Goal: Task Accomplishment & Management: Use online tool/utility

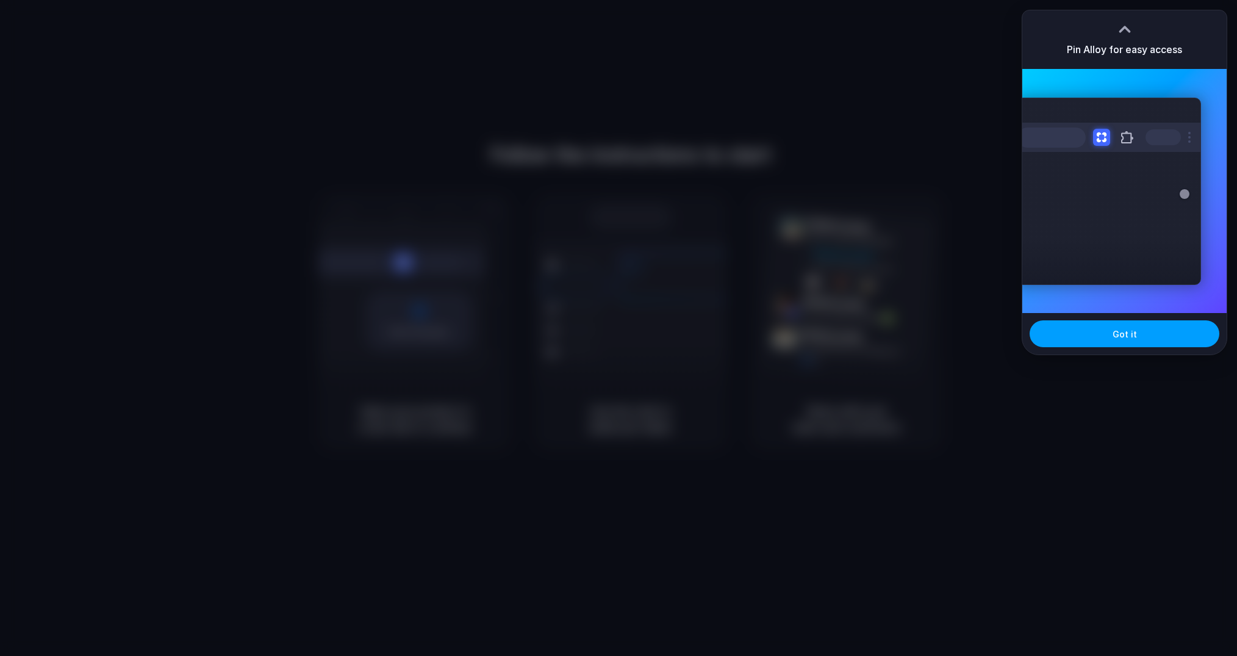
click at [1120, 330] on span "Got it" at bounding box center [1125, 334] width 24 height 13
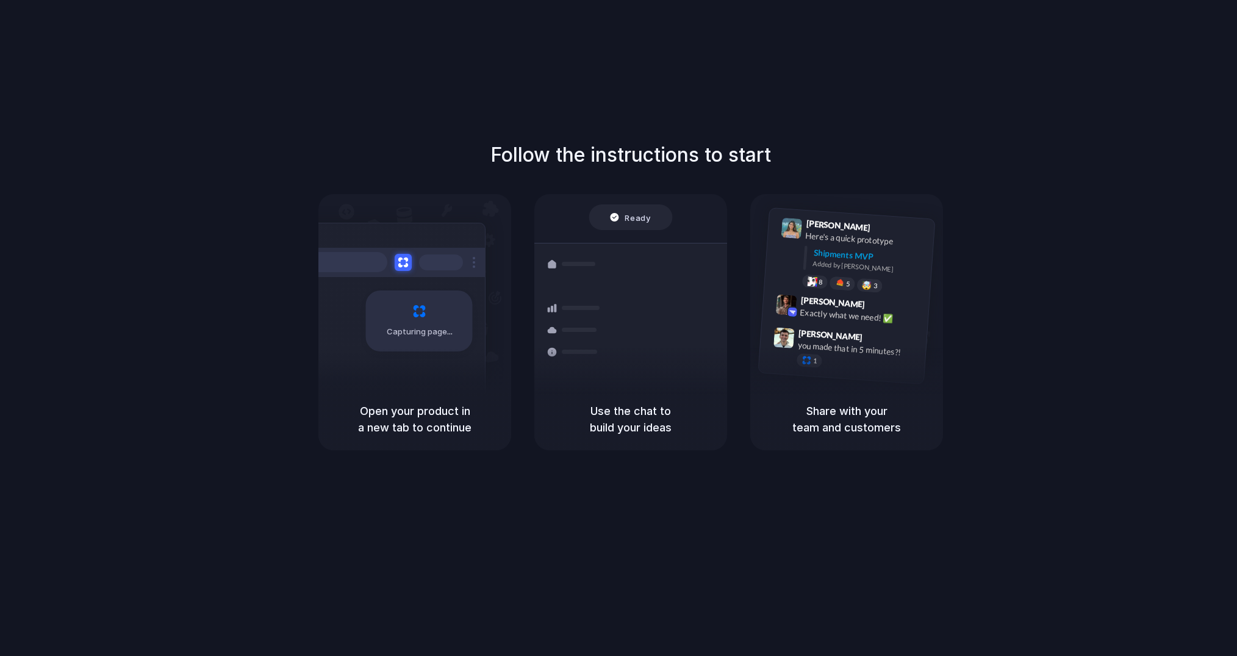
click at [425, 356] on div "Capturing page" at bounding box center [393, 316] width 184 height 187
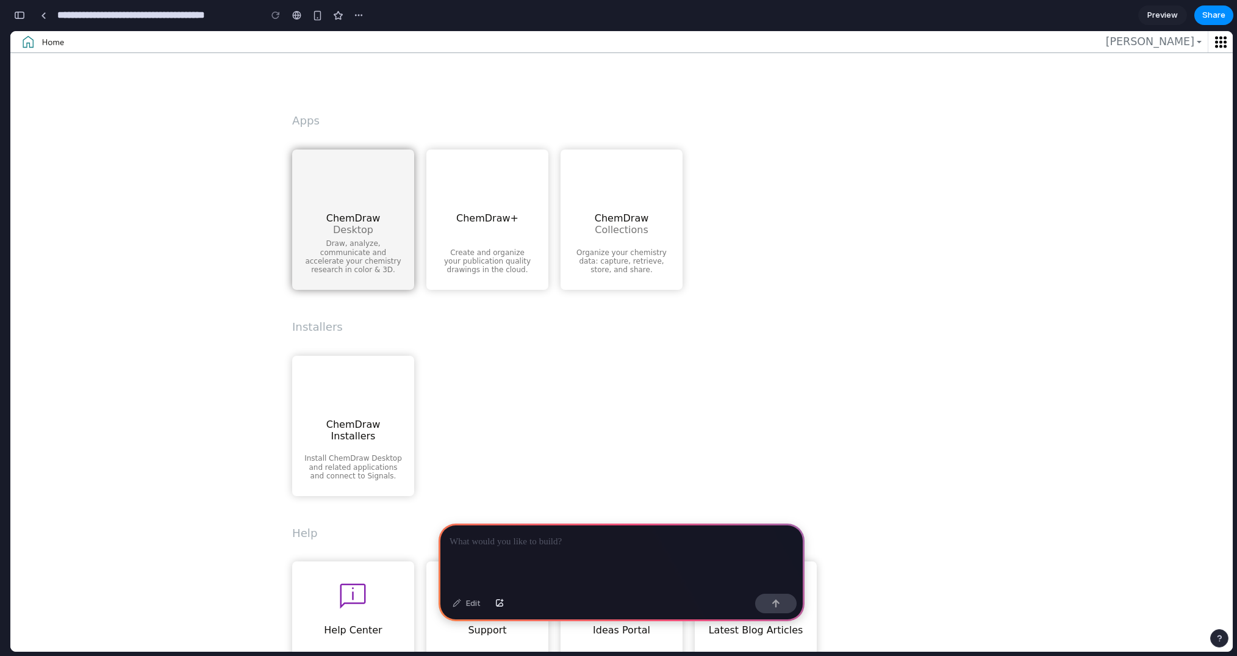
click at [365, 239] on div "ChemDraw Desktop" at bounding box center [353, 202] width 107 height 74
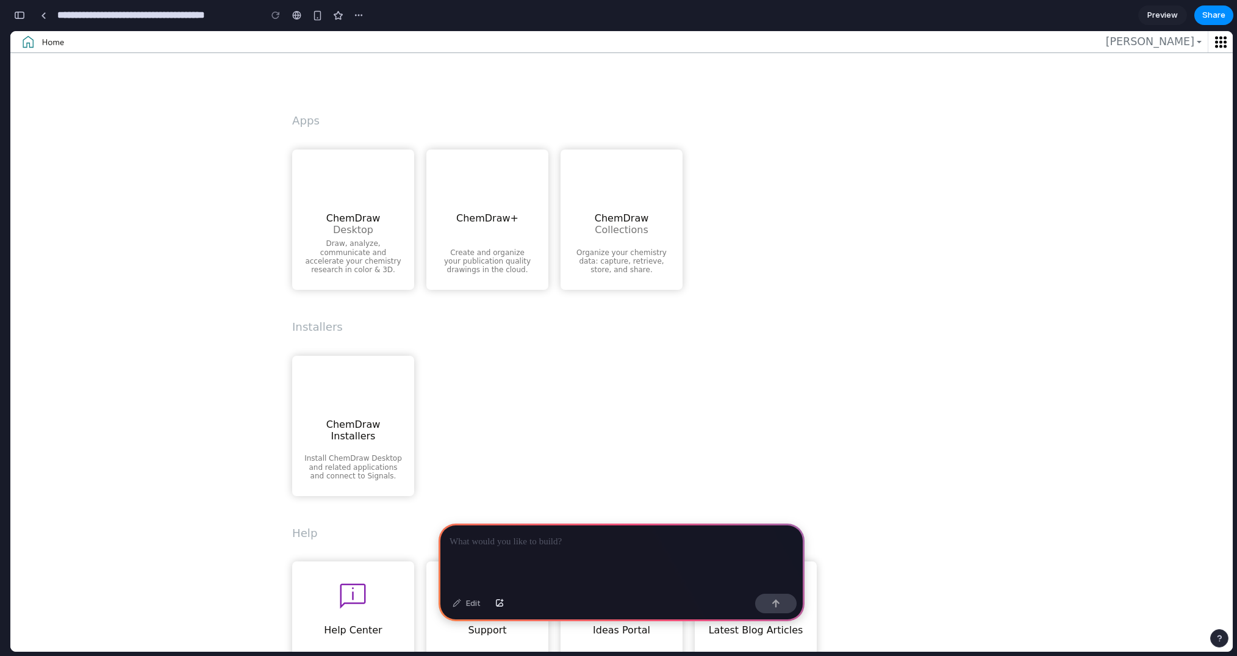
click at [597, 395] on ul "ChemDraw Installers Install ChemDraw Desktop and related applications and conne…" at bounding box center [621, 426] width 659 height 140
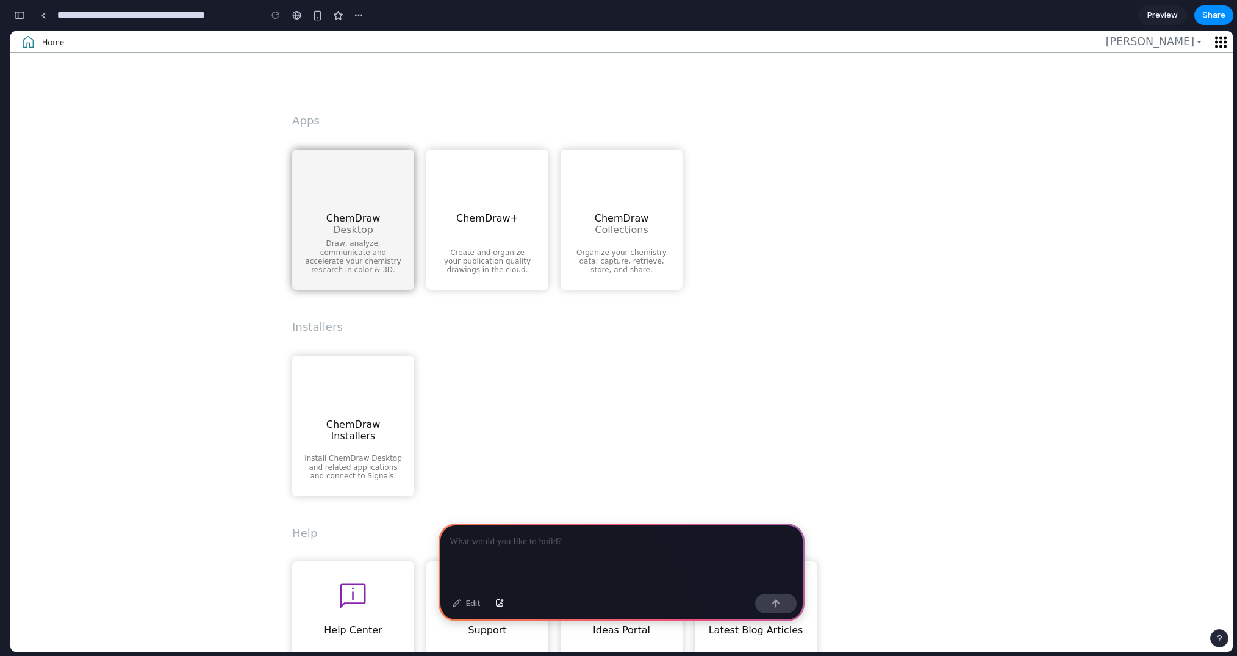
click at [359, 256] on figcaption "Draw, analyze, communicate and accelerate your chemistry research in color & 3D." at bounding box center [353, 256] width 107 height 35
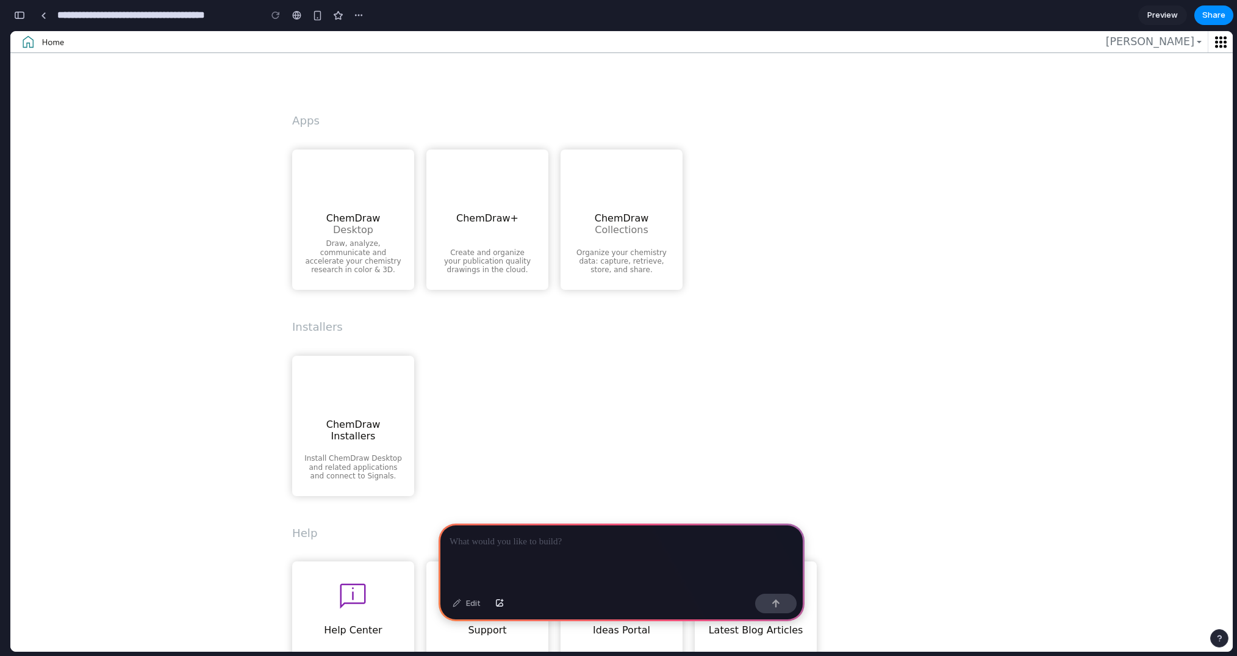
click at [688, 386] on ul "ChemDraw Installers Install ChemDraw Desktop and related applications and conne…" at bounding box center [621, 426] width 659 height 140
click at [502, 601] on div "button" at bounding box center [499, 603] width 9 height 7
click at [23, 16] on div "button" at bounding box center [19, 15] width 11 height 9
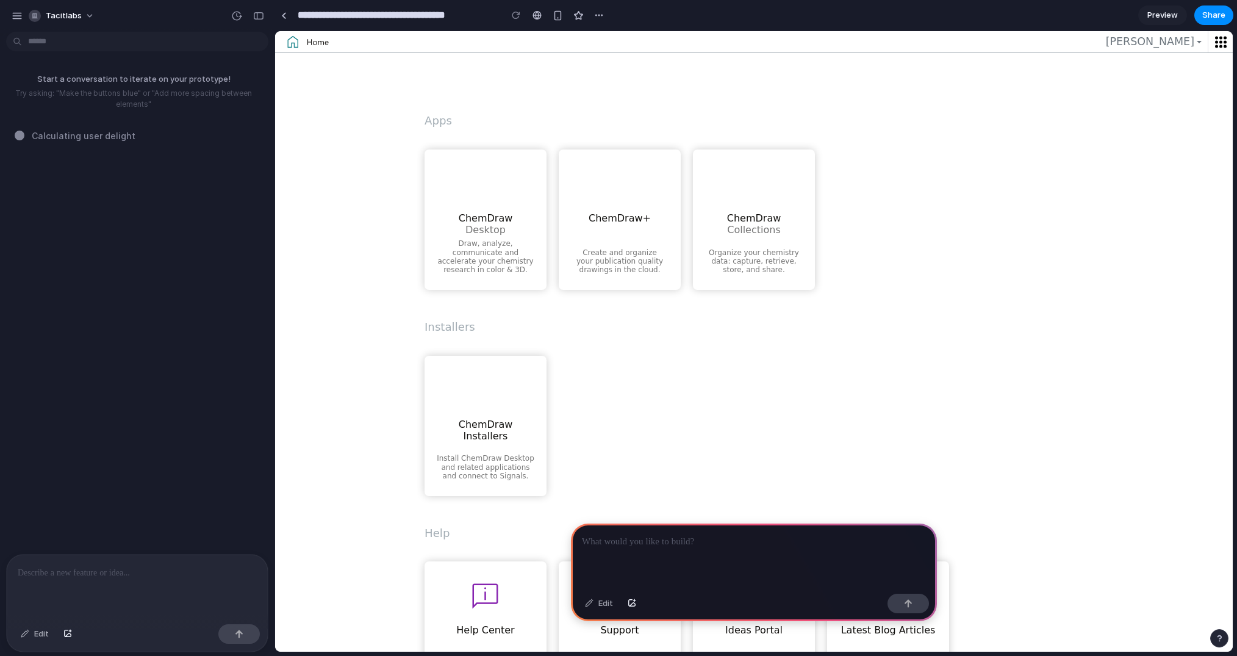
click at [321, 40] on img at bounding box center [306, 41] width 57 height 21
click at [517, 14] on div at bounding box center [516, 15] width 18 height 18
click at [261, 16] on div "button" at bounding box center [258, 16] width 11 height 9
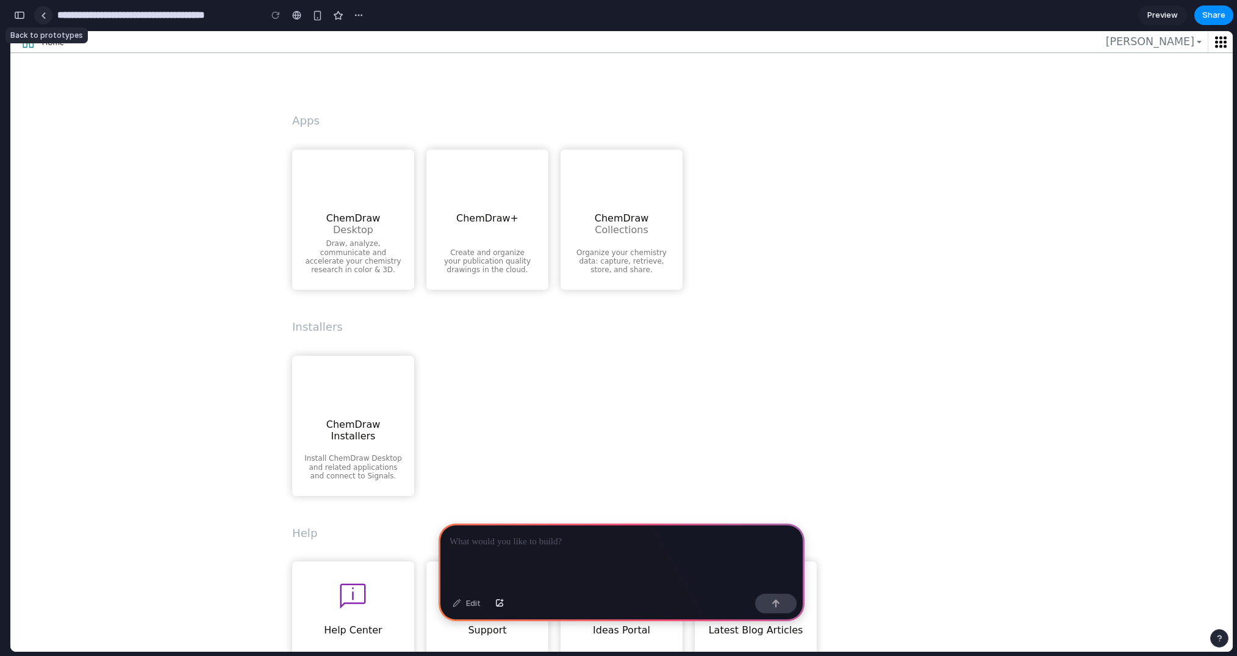
click at [44, 15] on div at bounding box center [43, 15] width 5 height 7
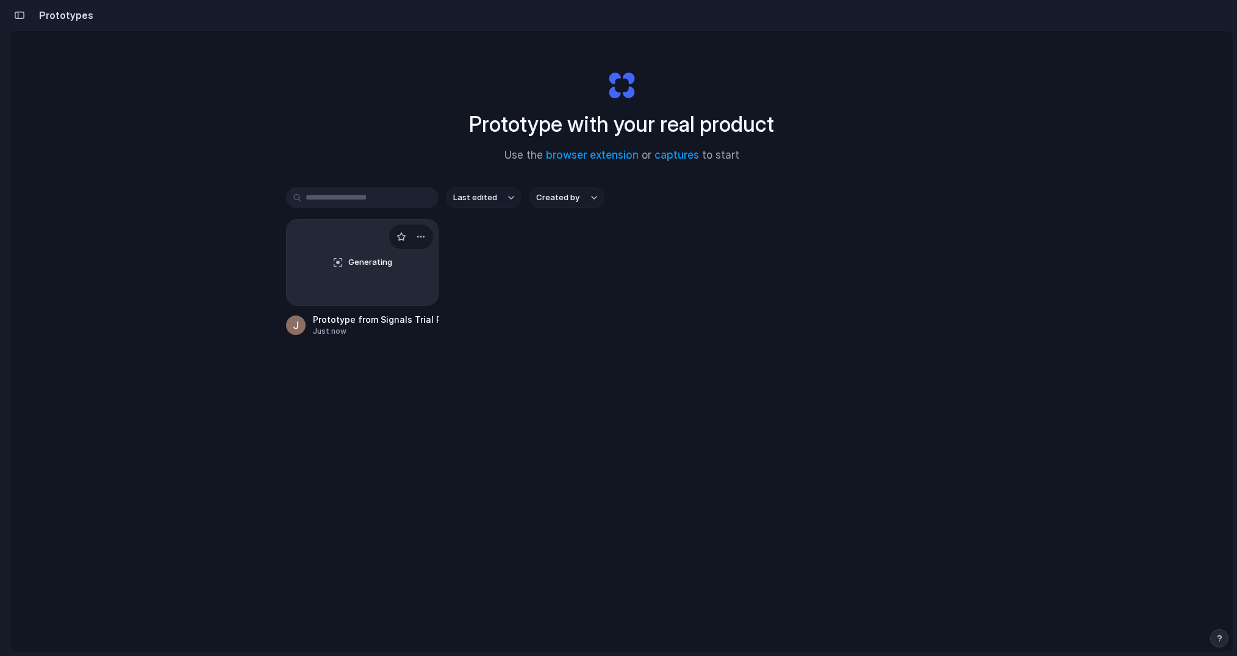
click at [426, 225] on div "Generating" at bounding box center [362, 262] width 151 height 85
click at [379, 273] on div "Generating" at bounding box center [362, 262] width 151 height 85
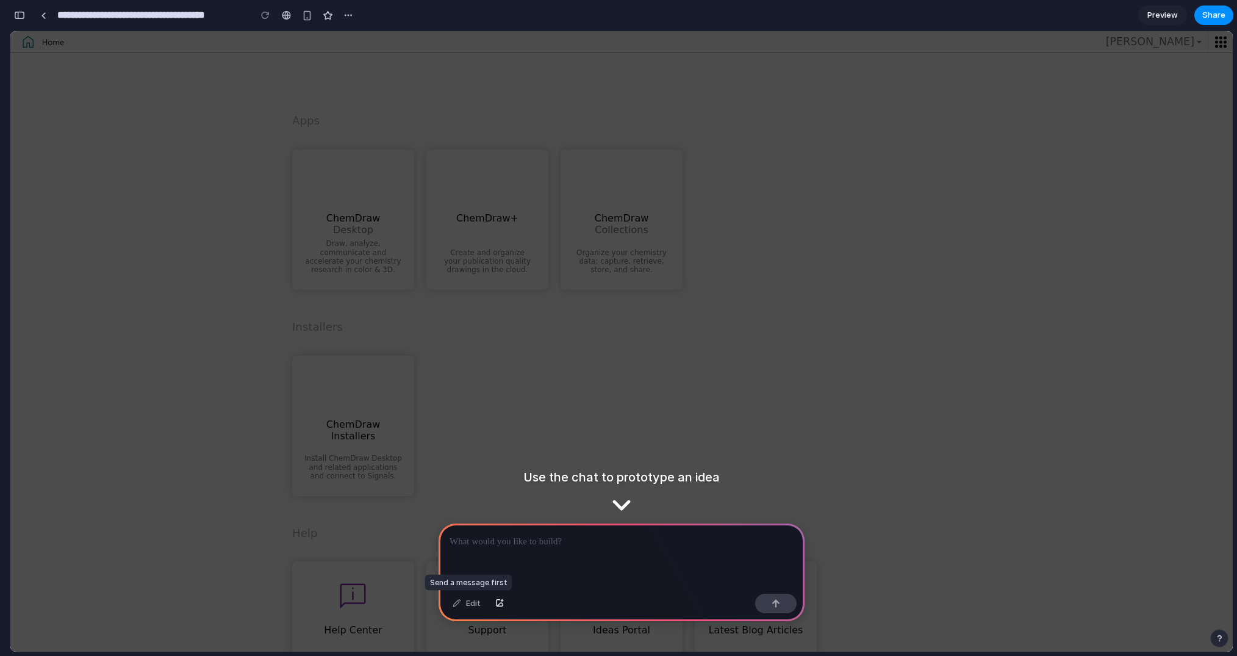
click at [474, 603] on div "Edit" at bounding box center [467, 604] width 40 height 20
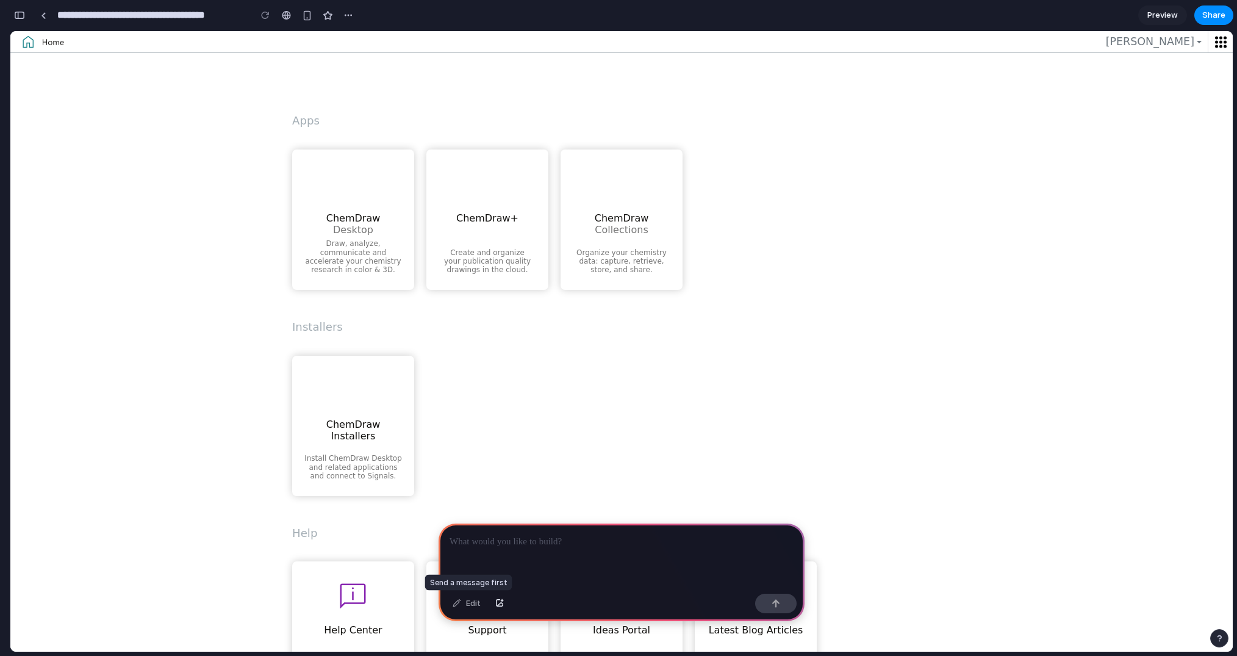
click at [469, 606] on div "Edit" at bounding box center [467, 604] width 40 height 20
click at [503, 602] on button "button" at bounding box center [499, 604] width 21 height 20
click at [41, 12] on div at bounding box center [43, 15] width 5 height 7
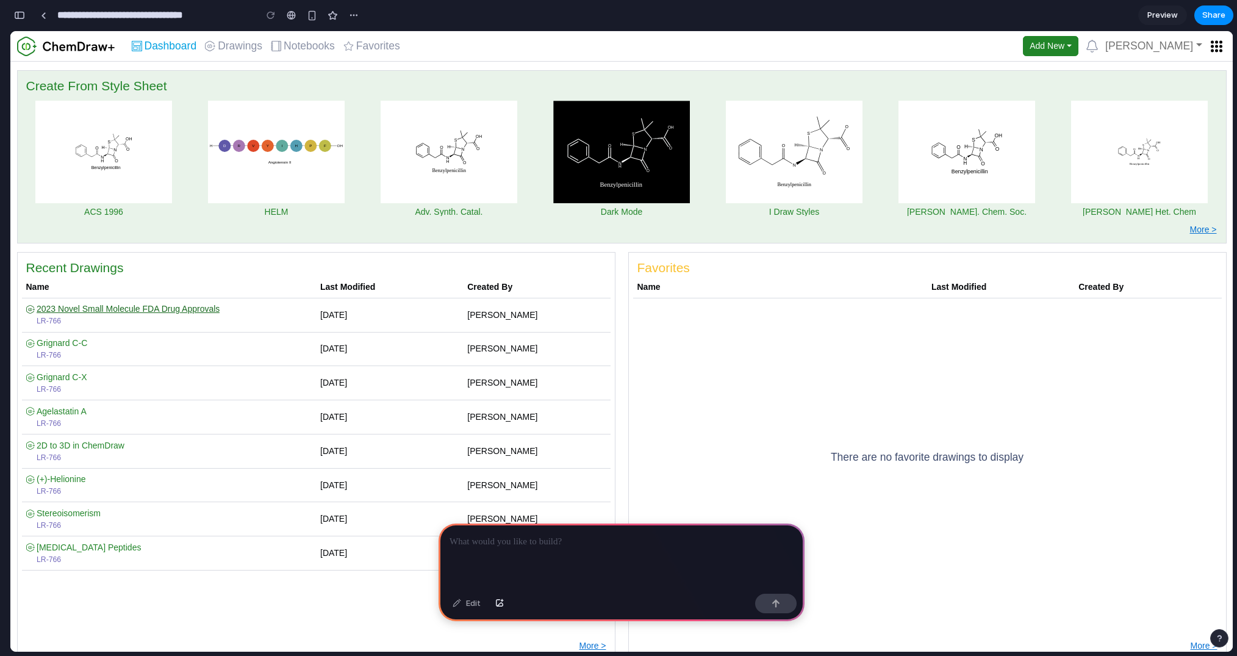
click at [118, 308] on span "2023 Novel Small Molecule FDA Drug Approvals" at bounding box center [128, 309] width 183 height 10
click at [532, 549] on div at bounding box center [622, 555] width 366 height 65
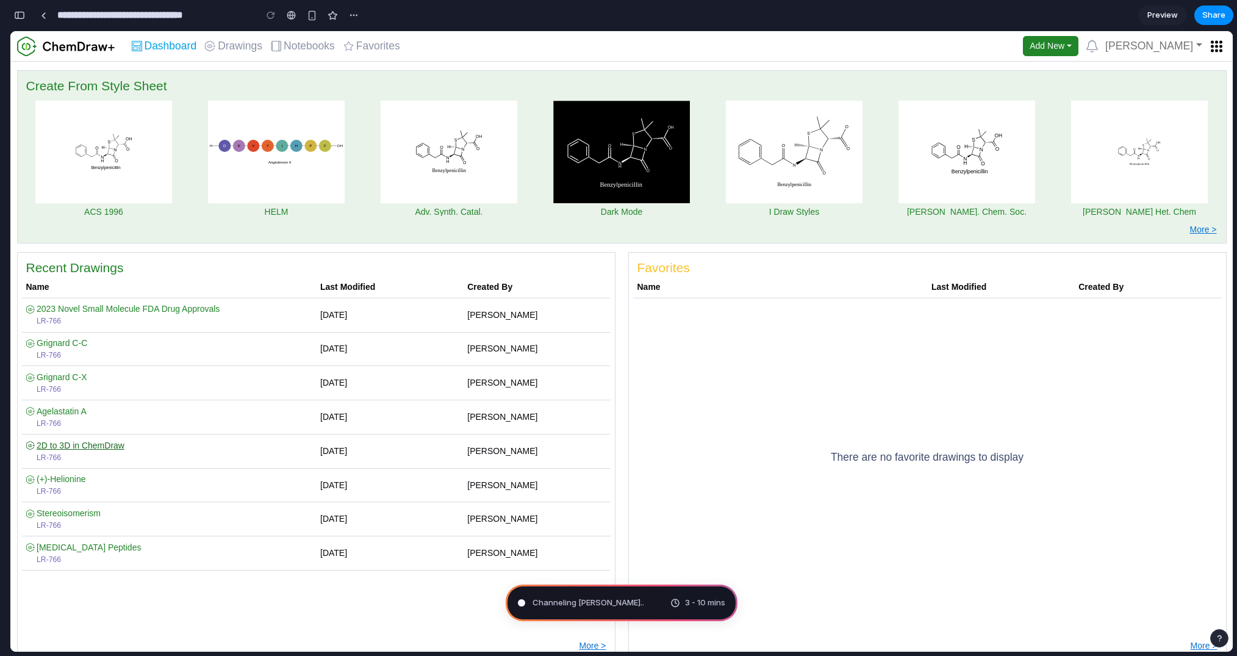
type input "**********"
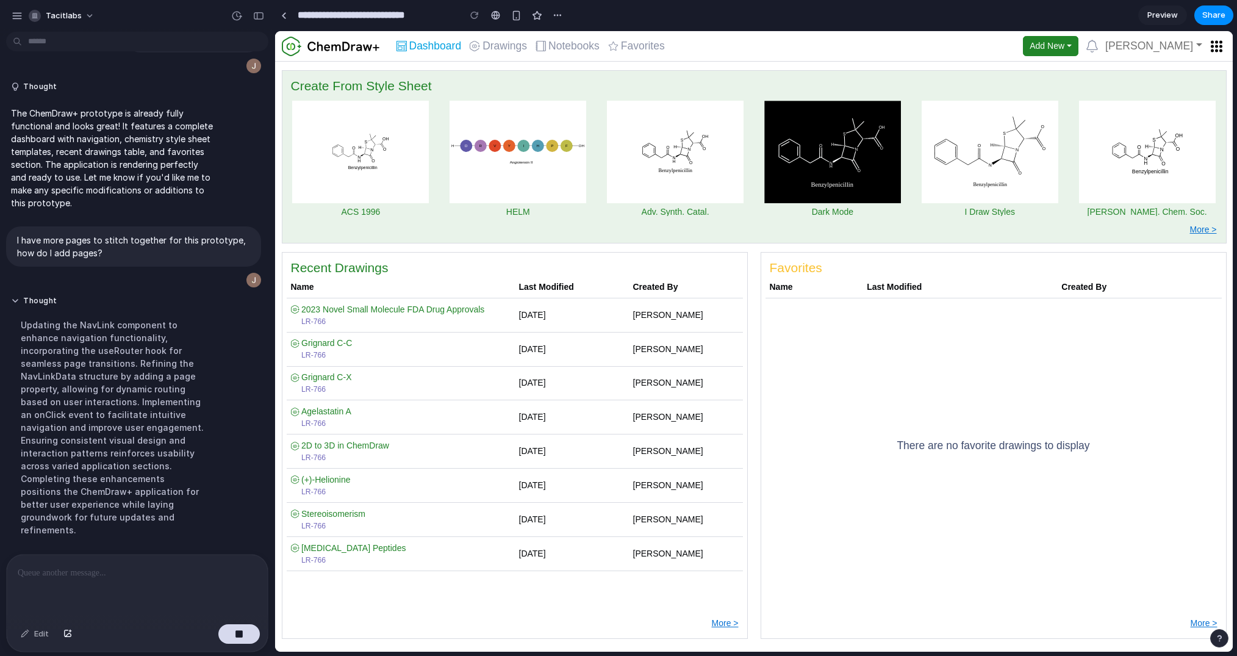
scroll to position [52, 0]
click at [428, 307] on span "2023 Novel Small Molecule FDA Drug Approvals" at bounding box center [392, 309] width 183 height 10
click at [160, 585] on div at bounding box center [137, 587] width 261 height 65
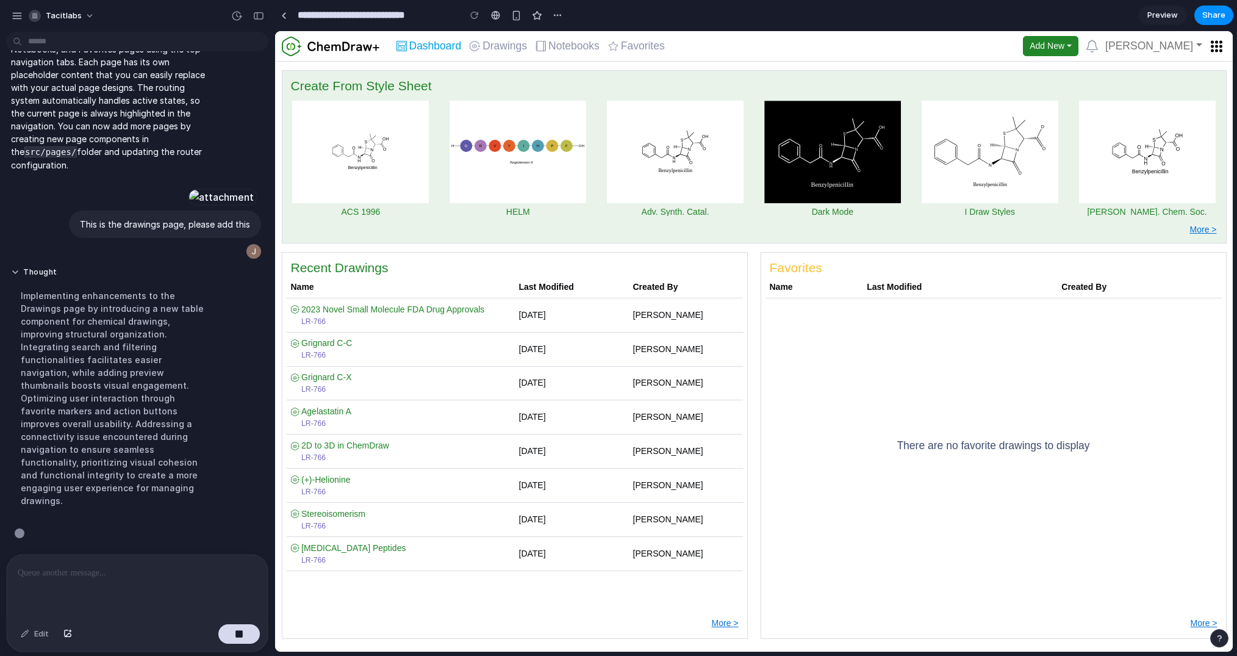
scroll to position [447, 0]
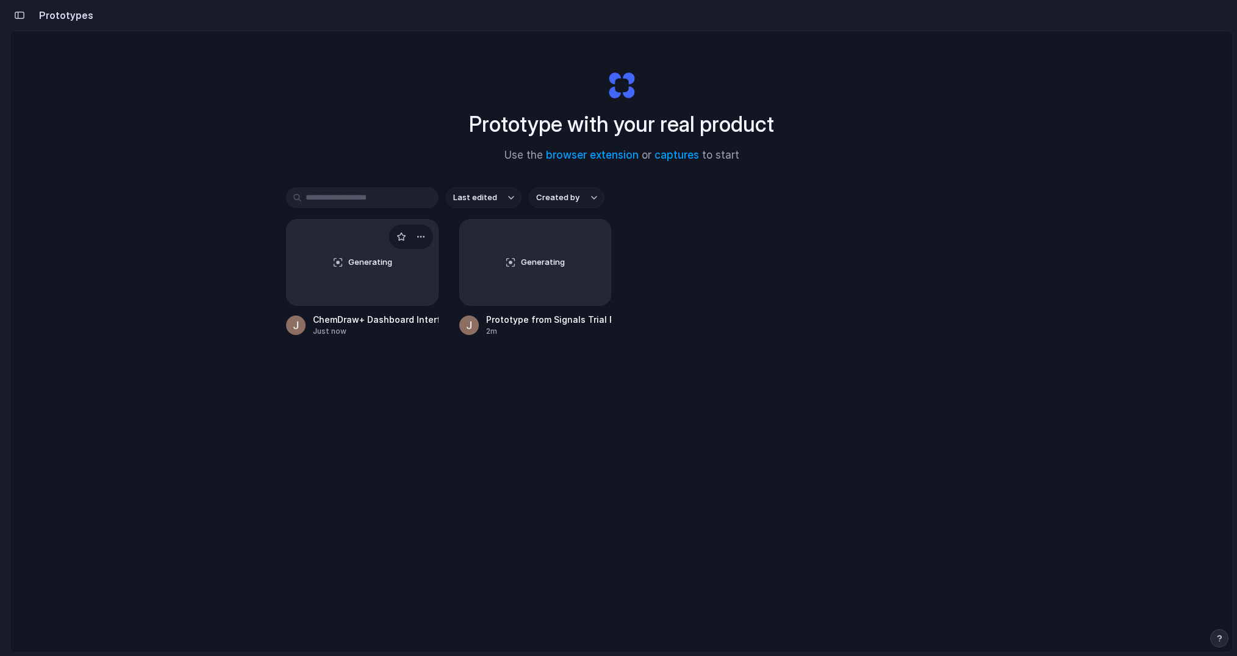
click at [384, 285] on div "Generating" at bounding box center [362, 262] width 151 height 85
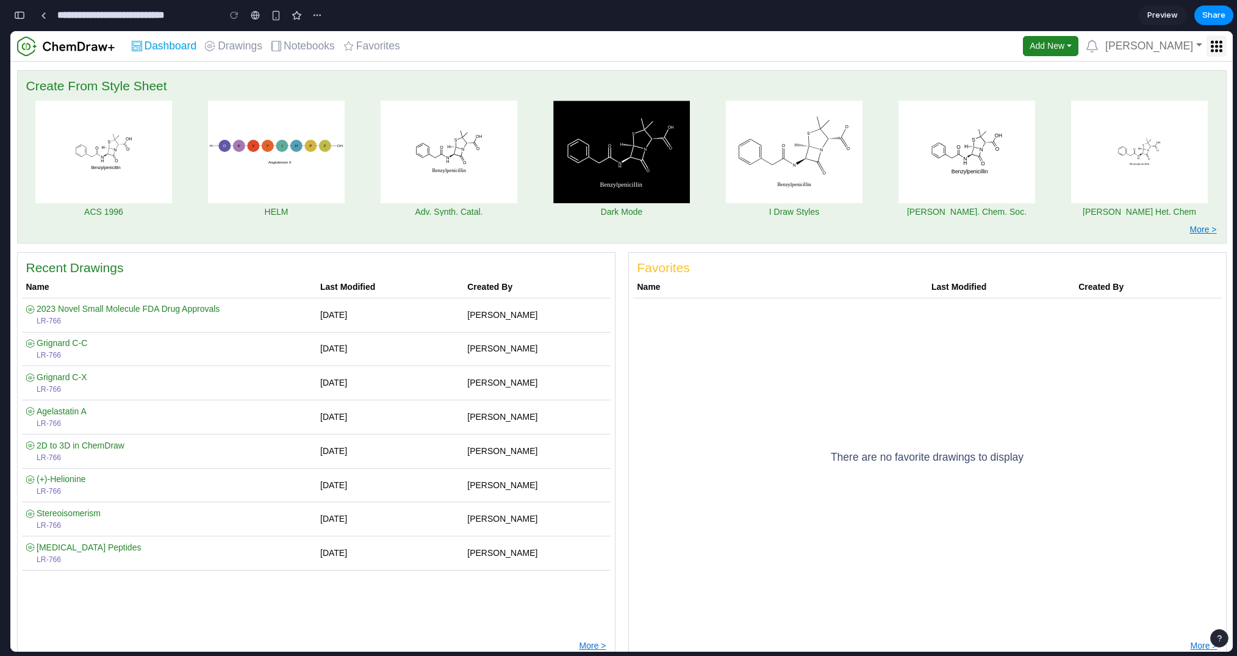
click at [1218, 47] on icon "ChemDraw+" at bounding box center [1217, 46] width 12 height 12
click at [1173, 18] on span "Preview" at bounding box center [1163, 15] width 31 height 12
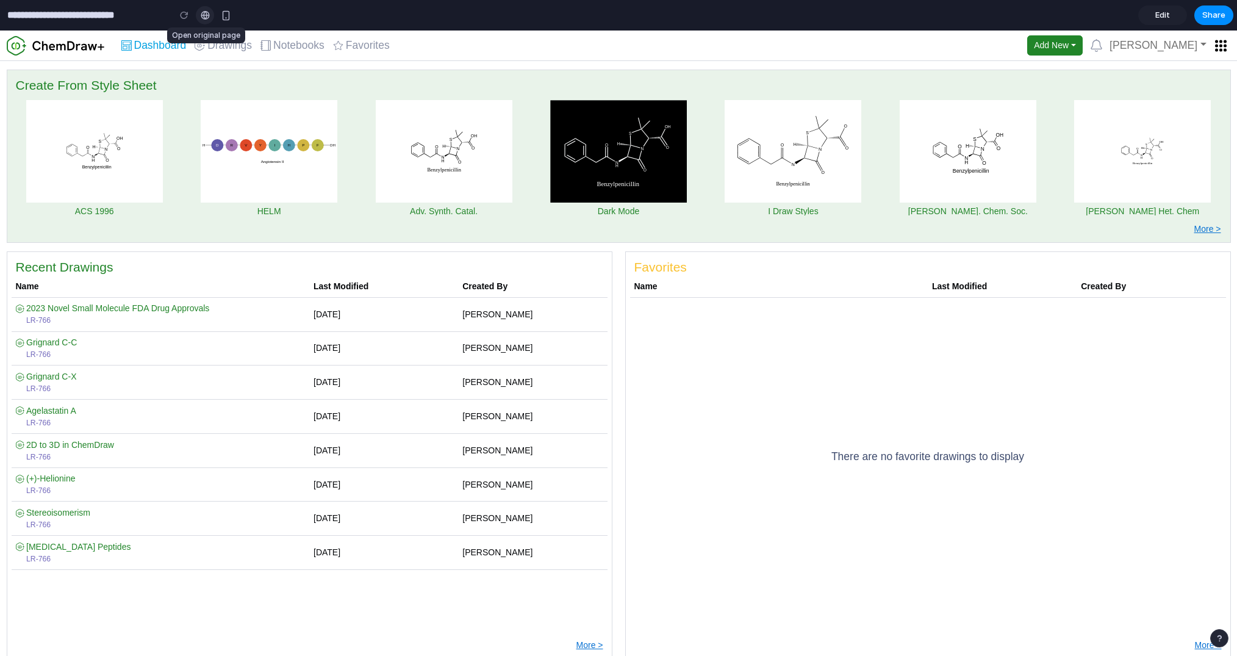
click at [205, 15] on div at bounding box center [205, 15] width 9 height 10
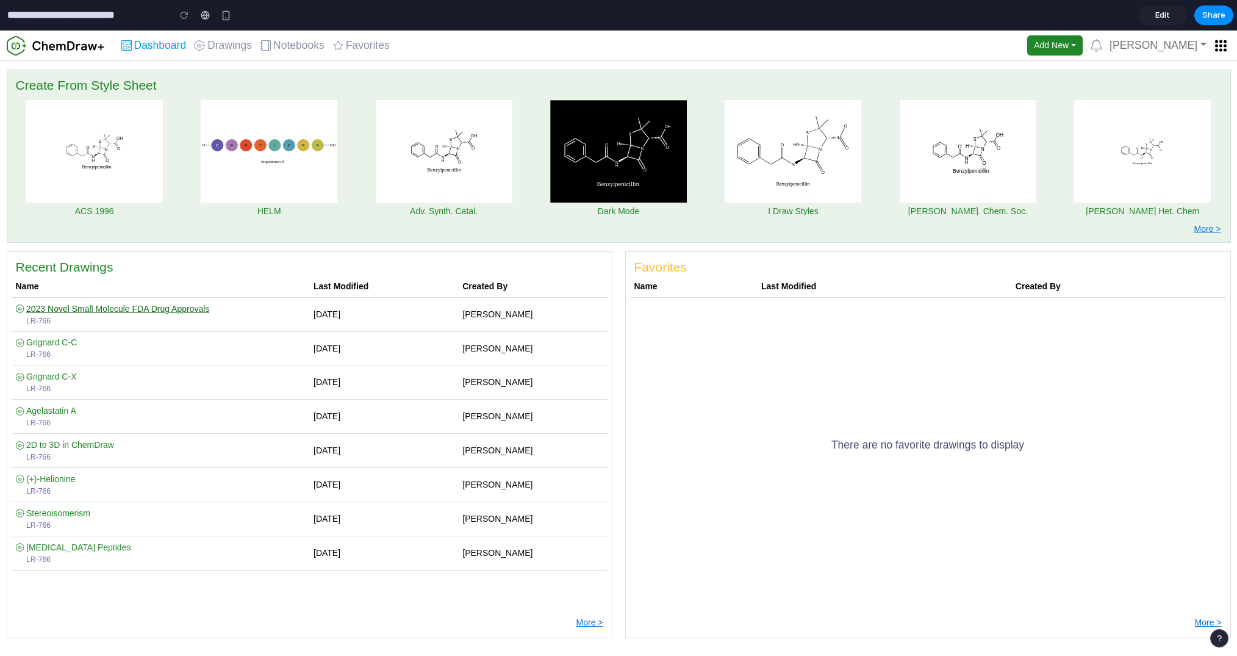
click at [143, 310] on span "2023 Novel Small Molecule FDA Drug Approvals" at bounding box center [117, 309] width 183 height 10
click at [185, 310] on span "2023 Novel Small Molecule FDA Drug Approvals" at bounding box center [117, 309] width 183 height 10
click at [176, 310] on span "2023 Novel Small Molecule FDA Drug Approvals" at bounding box center [117, 309] width 183 height 10
click at [98, 48] on icon at bounding box center [56, 46] width 98 height 20
click at [239, 51] on link "Drawings" at bounding box center [223, 46] width 66 height 20
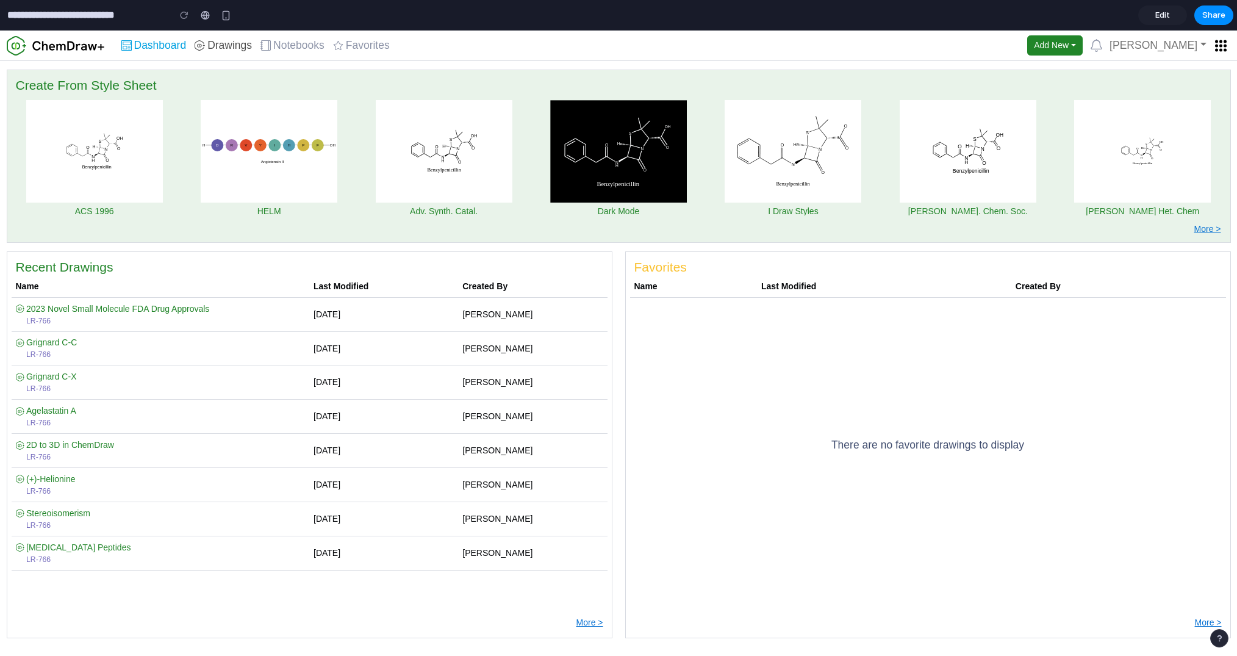
click at [234, 43] on span "Drawings" at bounding box center [229, 45] width 45 height 11
click at [470, 46] on div "Dashboard Drawings Notebooks Favorites Add New [PERSON_NAME]" at bounding box center [674, 45] width 1114 height 21
click at [659, 566] on table "Name Last Modified Created By There are no favorite drawings to display" at bounding box center [928, 445] width 596 height 339
